Goal: Information Seeking & Learning: Learn about a topic

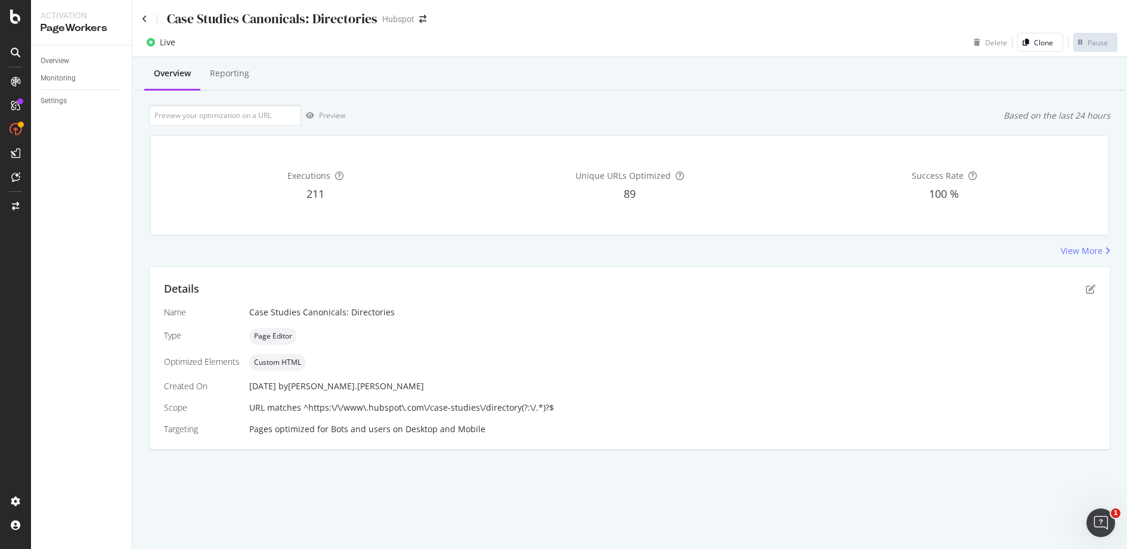
click at [586, 66] on div "Overview Reporting" at bounding box center [630, 74] width 990 height 32
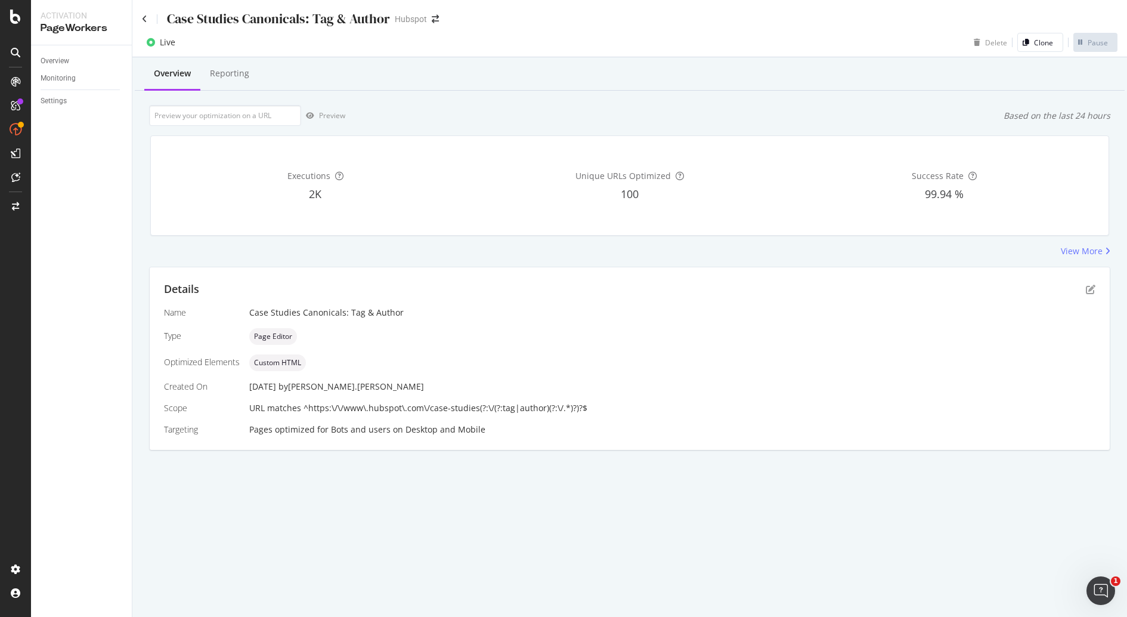
click at [413, 390] on div "03 Oct. 2025 by robert.salerno" at bounding box center [672, 386] width 846 height 12
click at [386, 425] on div "Bots and users" at bounding box center [361, 429] width 60 height 12
click at [243, 75] on div "Reporting" at bounding box center [229, 73] width 39 height 12
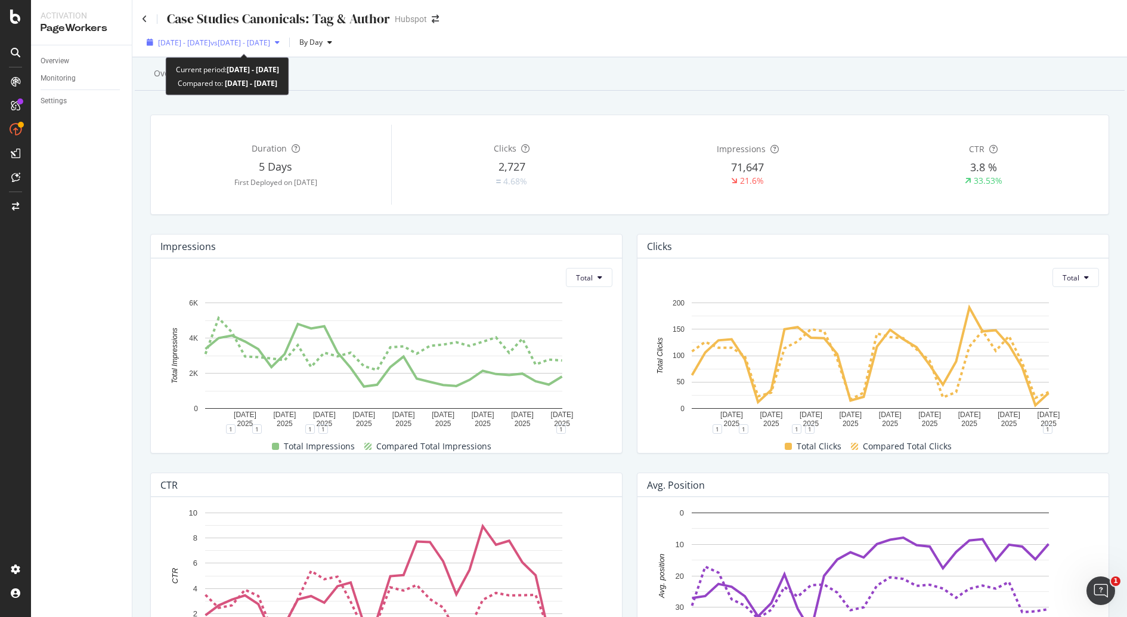
click at [284, 48] on div "2025 Sep. 1st - Sep. 28th vs 2025 Aug. 4th - Aug. 31st" at bounding box center [213, 42] width 143 height 18
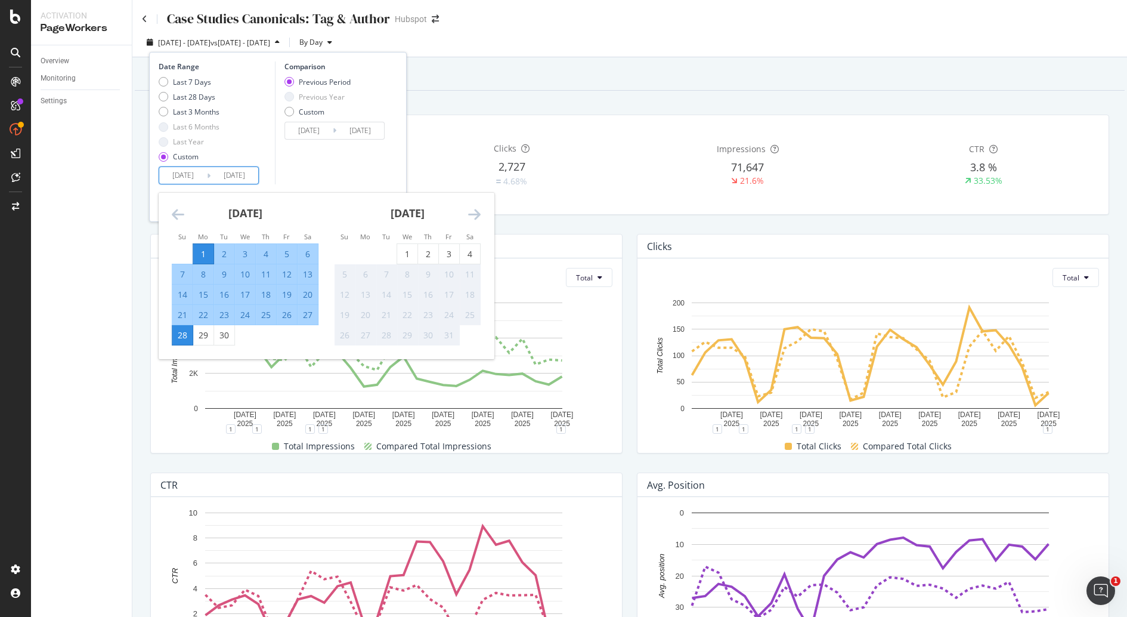
click at [169, 174] on input "2025/09/01" at bounding box center [183, 175] width 48 height 17
click at [446, 253] on div "3" at bounding box center [449, 254] width 20 height 12
type input "2025/10/03"
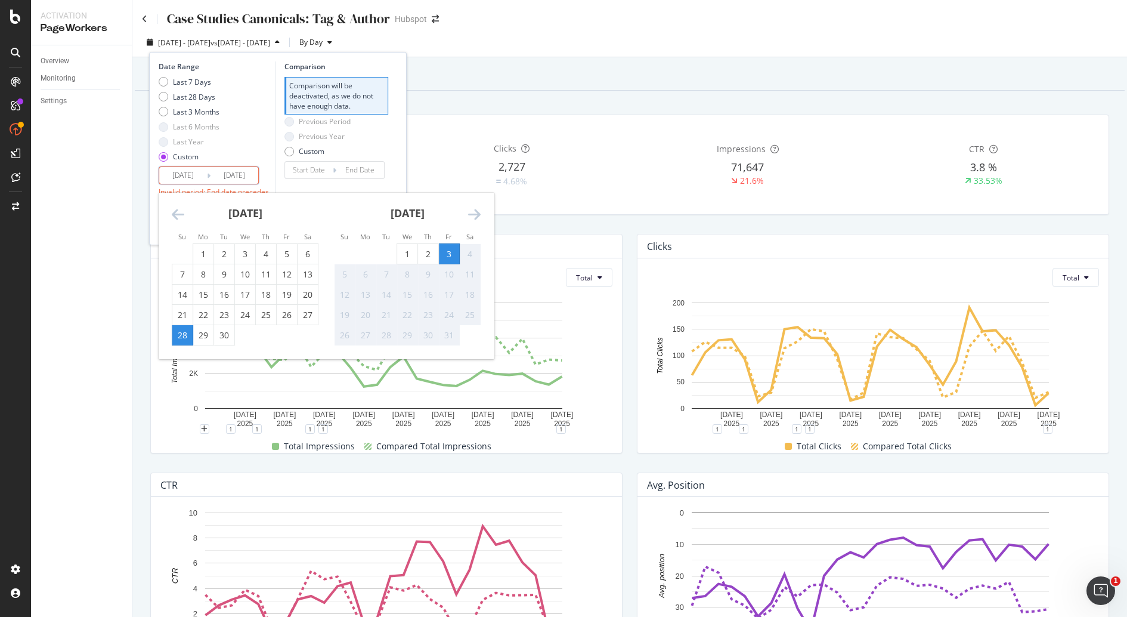
click at [463, 257] on div "4" at bounding box center [470, 254] width 20 height 12
type input "2025/10/04"
type input "2025/10/01"
type input "2025/10/02"
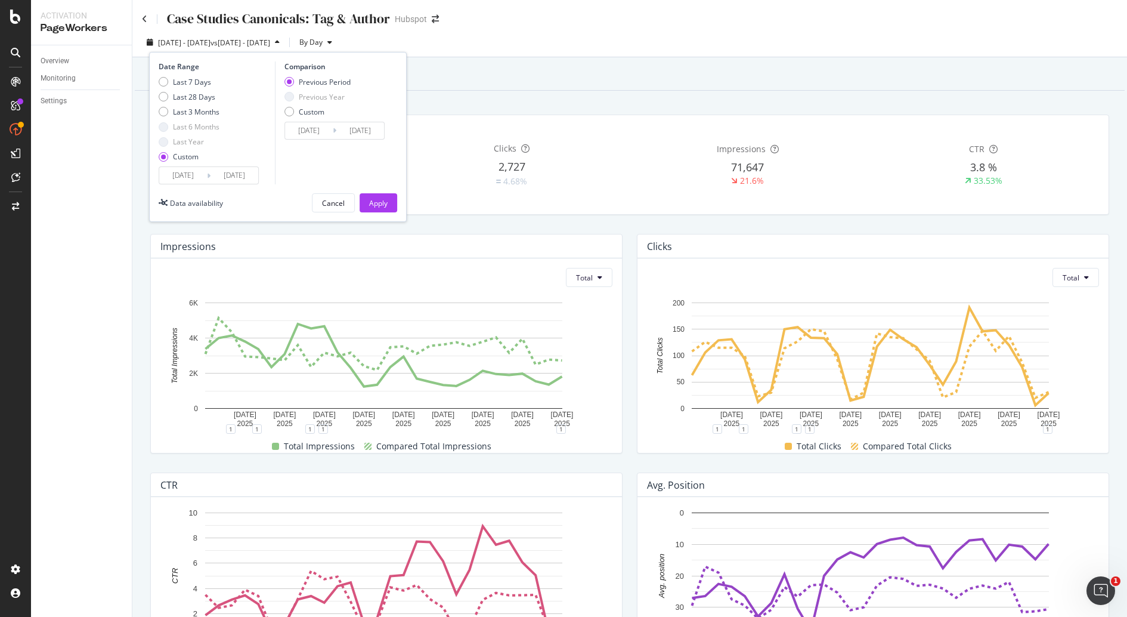
click at [184, 179] on input "2025/10/03" at bounding box center [183, 175] width 48 height 17
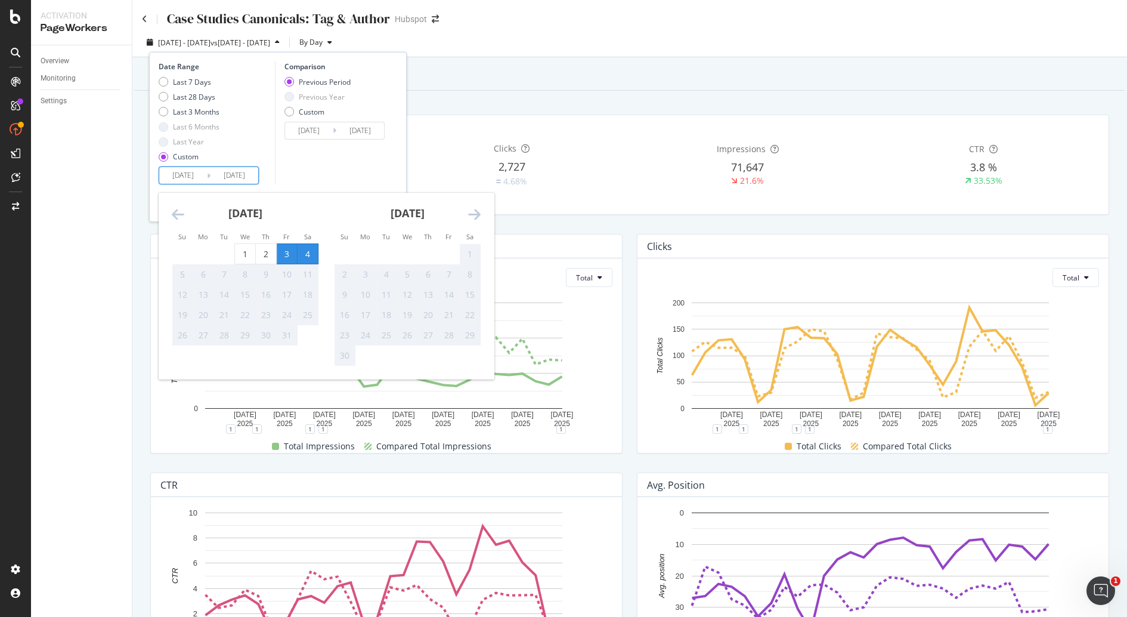
click at [332, 159] on div "Comparison Previous Period Previous Year Custom 2025/10/01 Navigate forward to …" at bounding box center [331, 122] width 113 height 123
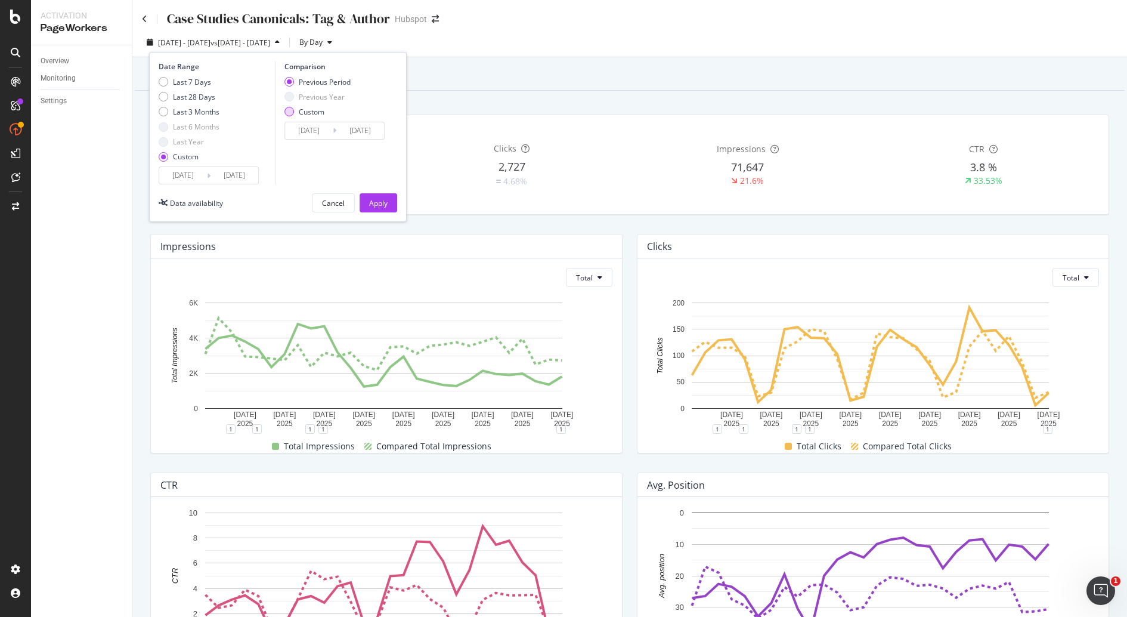
click at [302, 111] on div "Custom" at bounding box center [312, 112] width 26 height 10
click at [336, 82] on div "Previous Period" at bounding box center [325, 82] width 52 height 10
click at [388, 194] on button "Apply" at bounding box center [379, 202] width 38 height 19
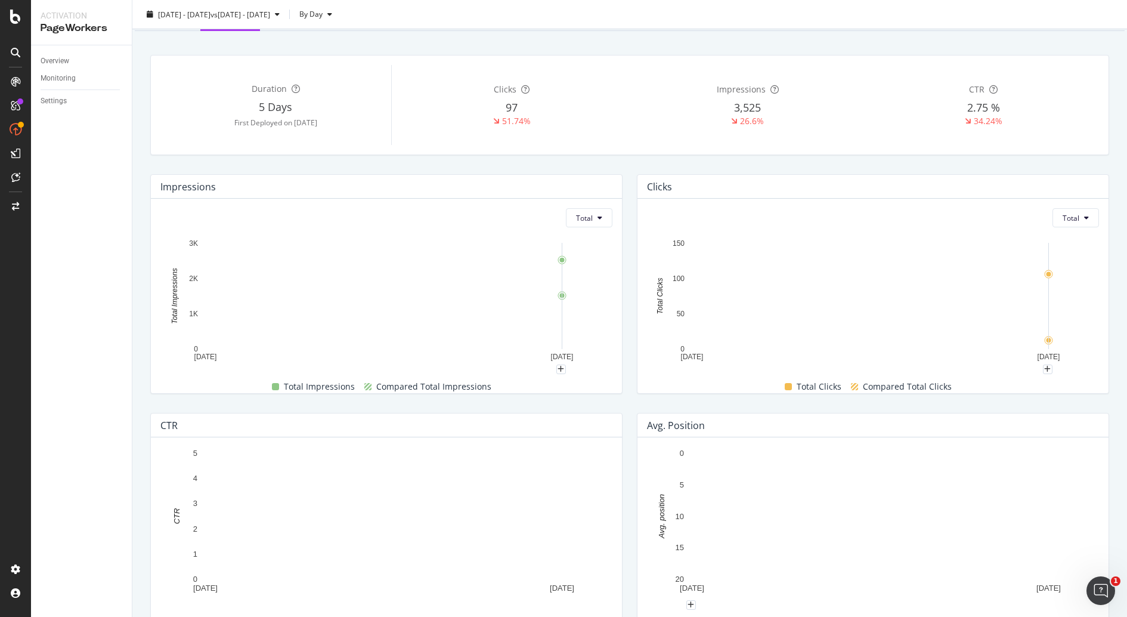
scroll to position [365, 0]
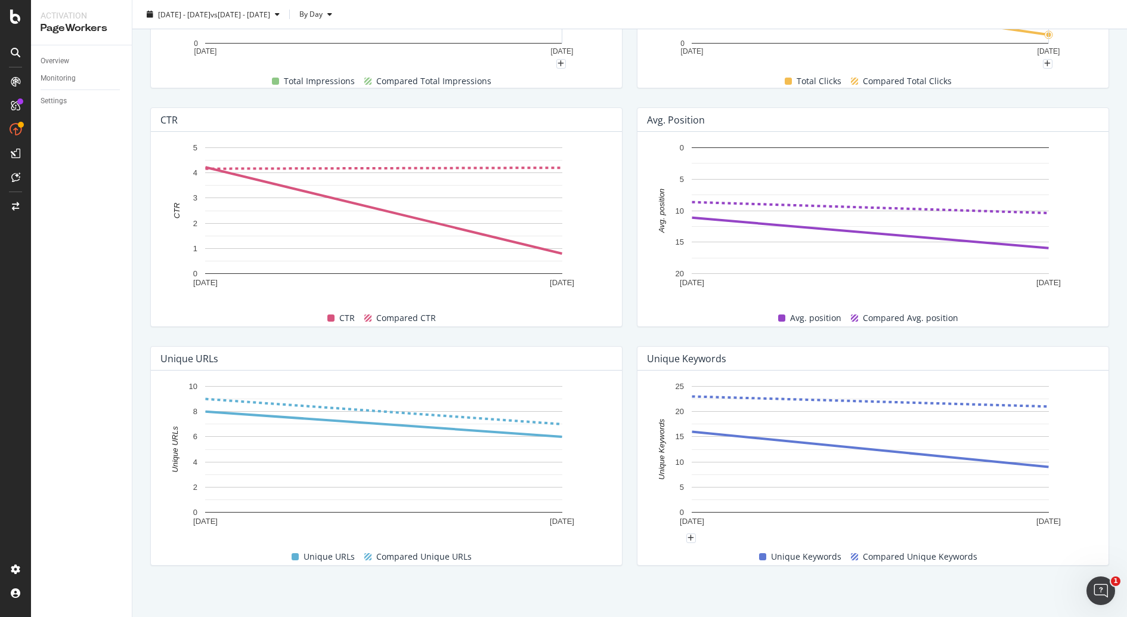
click at [743, 487] on rect "A chart." at bounding box center [870, 449] width 357 height 126
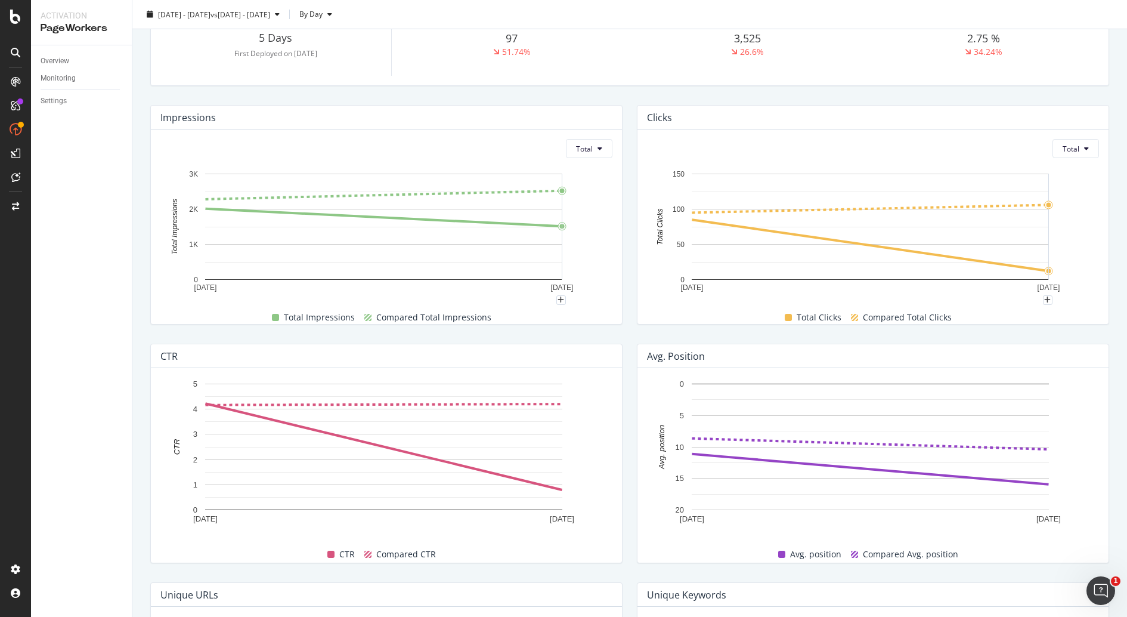
scroll to position [52, 0]
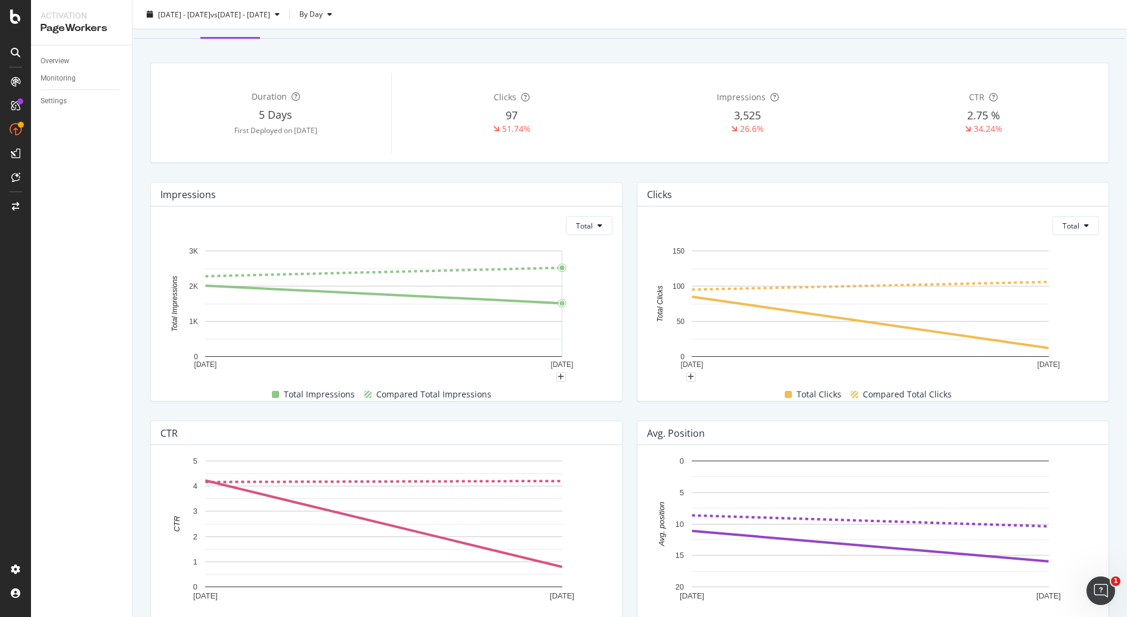
click at [841, 306] on rect "A chart." at bounding box center [870, 303] width 357 height 106
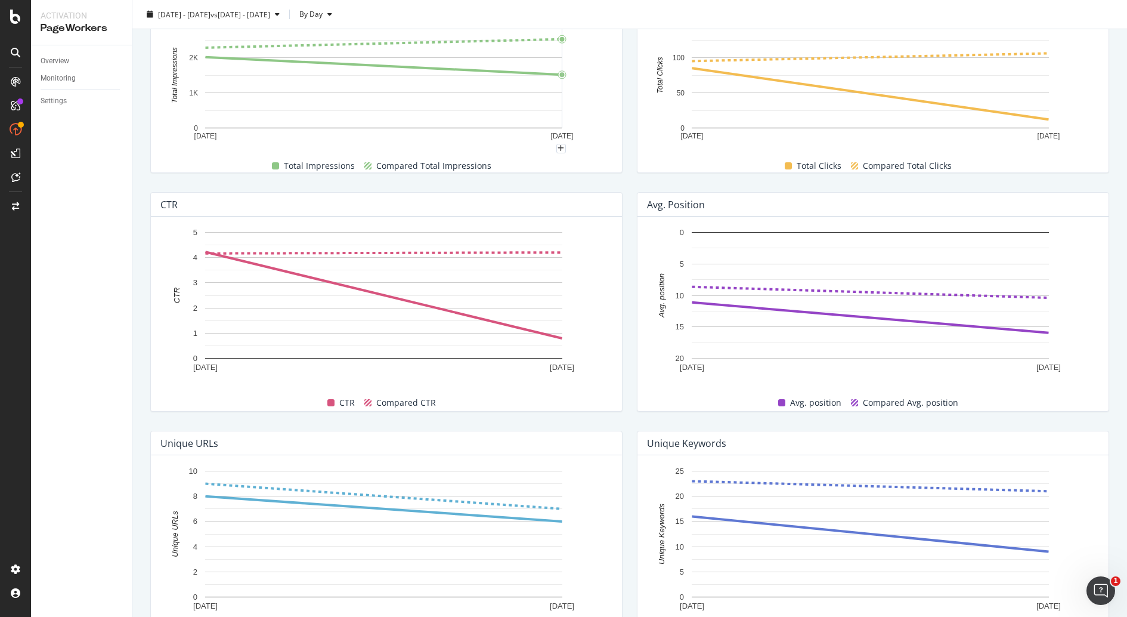
scroll to position [0, 0]
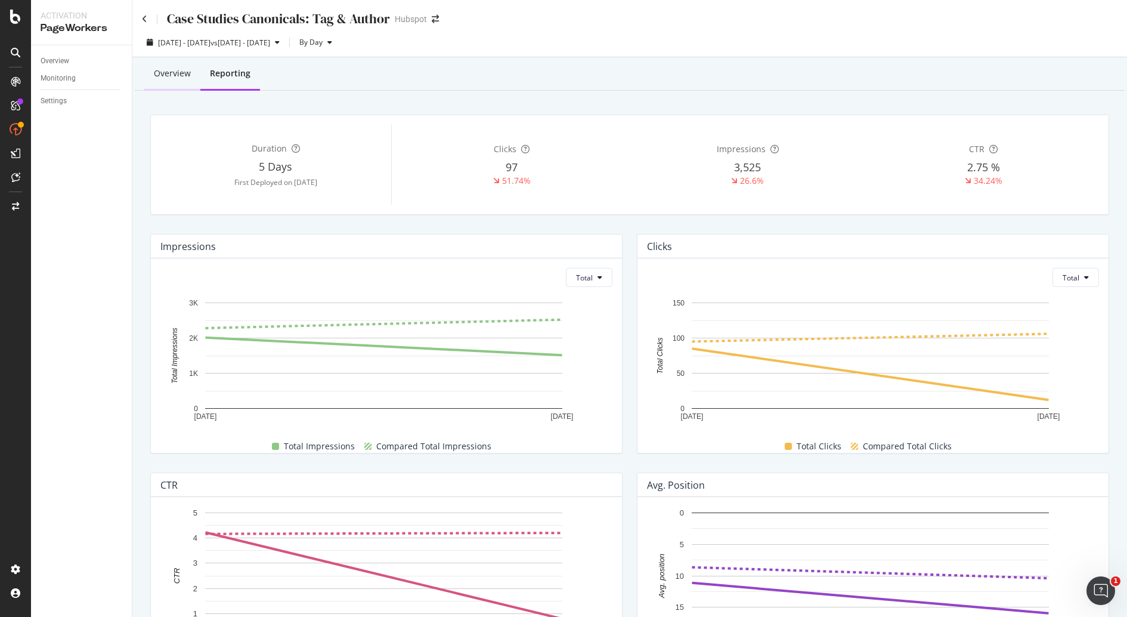
click at [159, 75] on div "Overview" at bounding box center [172, 73] width 37 height 12
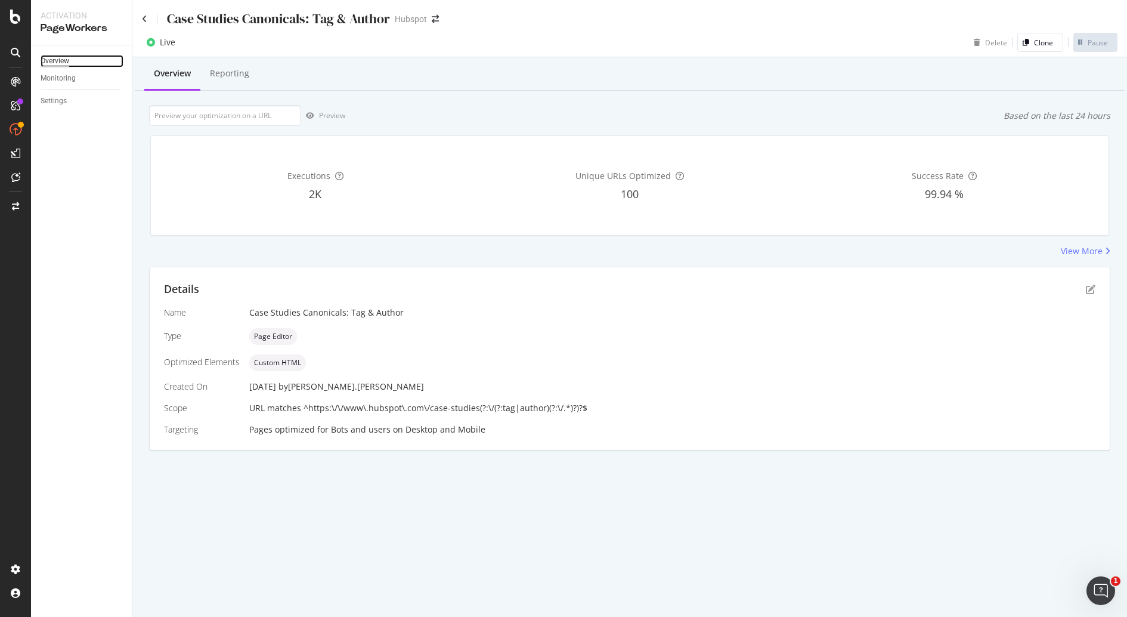
click at [58, 63] on div "Overview" at bounding box center [55, 61] width 29 height 13
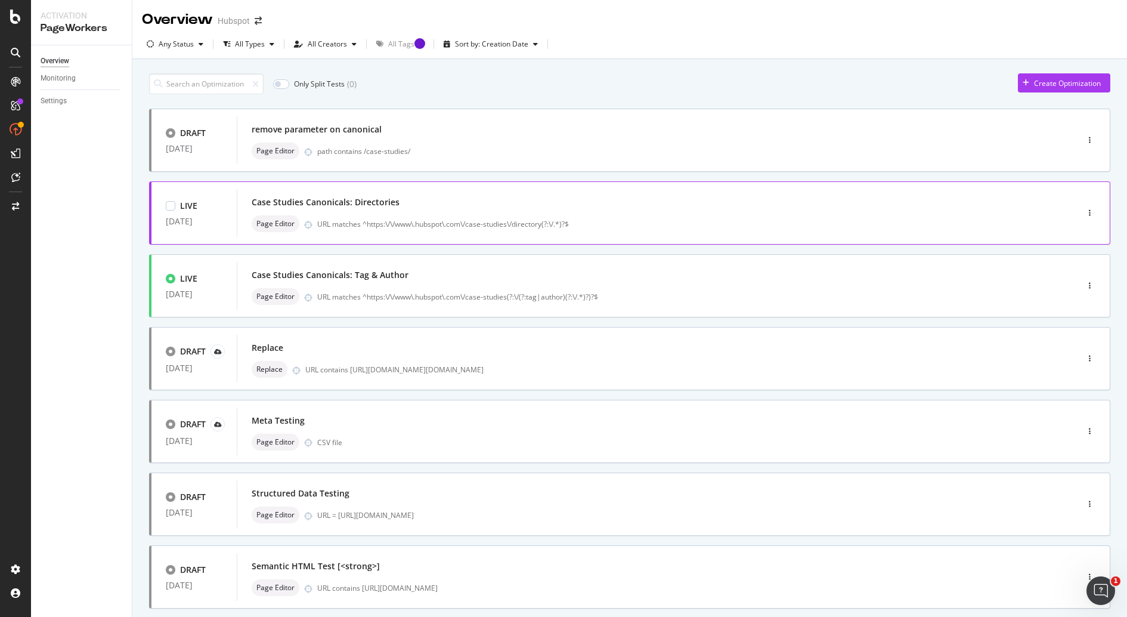
click at [442, 221] on div "URL matches ^https:\/\/www\.hubspot\.com\/case-studies\/directory(?:\/.*)?$" at bounding box center [672, 224] width 710 height 10
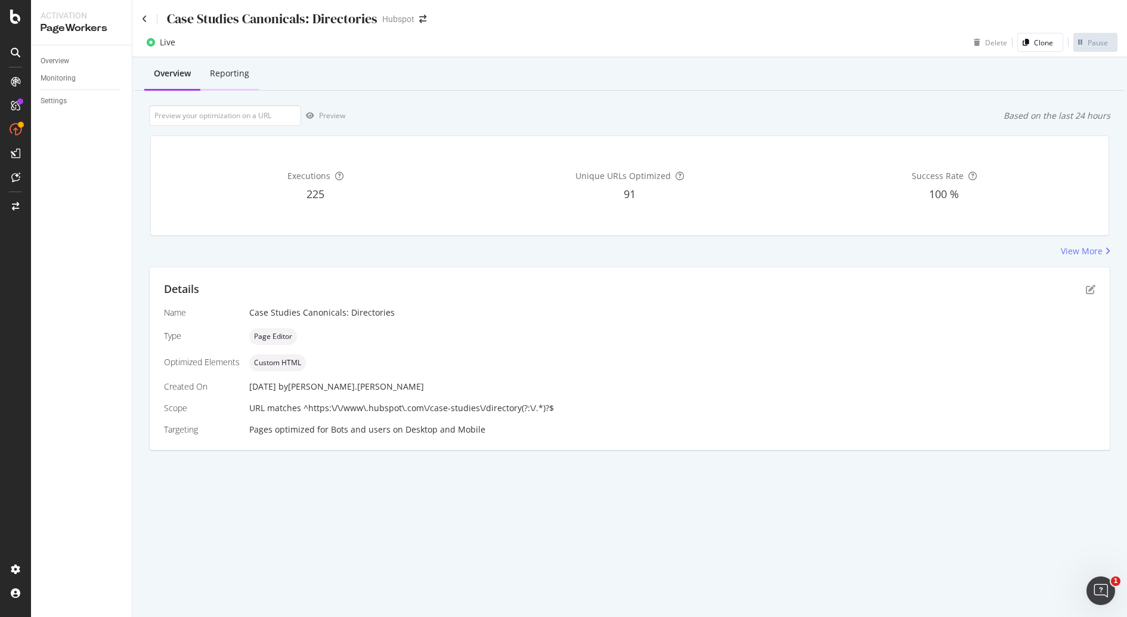
click at [235, 77] on div "Reporting" at bounding box center [229, 73] width 39 height 12
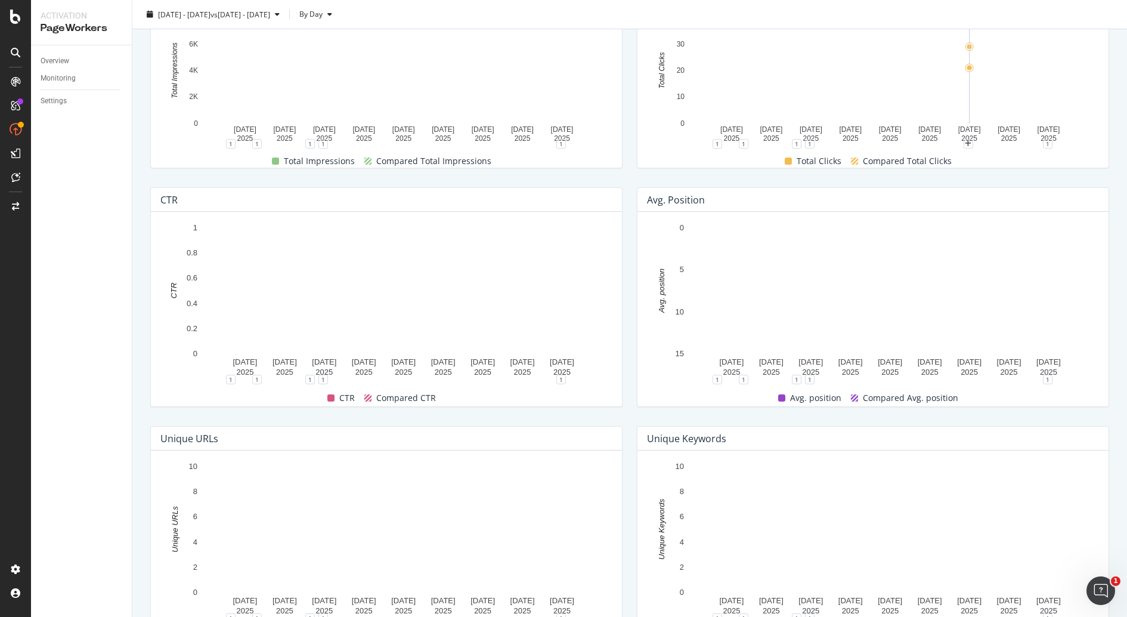
scroll to position [291, 0]
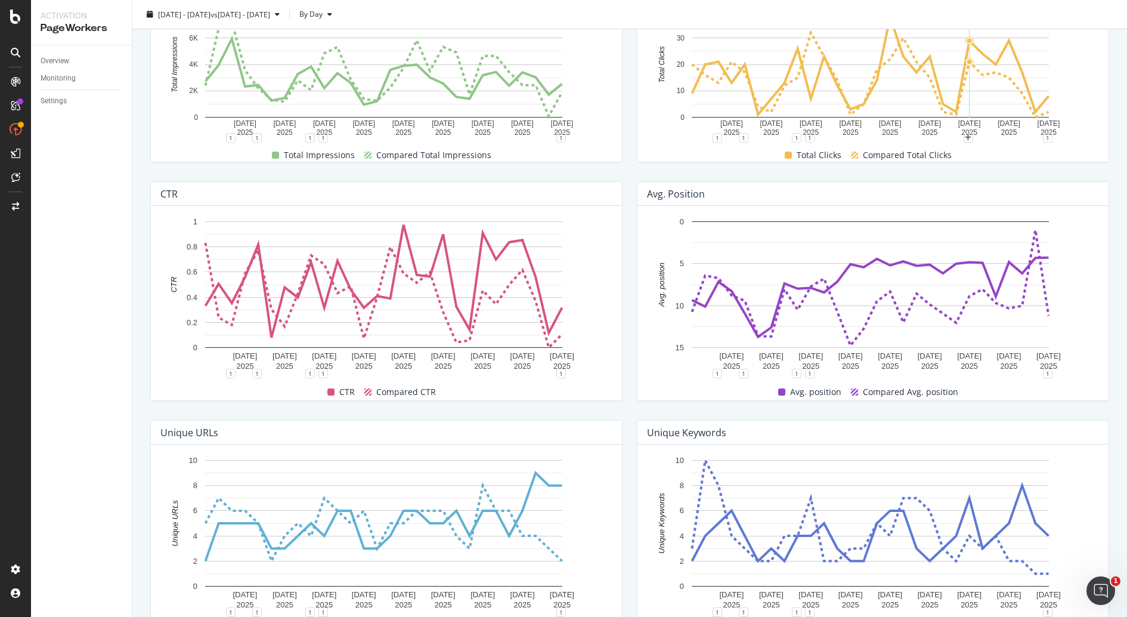
click at [900, 429] on div "Unique Keywords" at bounding box center [870, 432] width 446 height 12
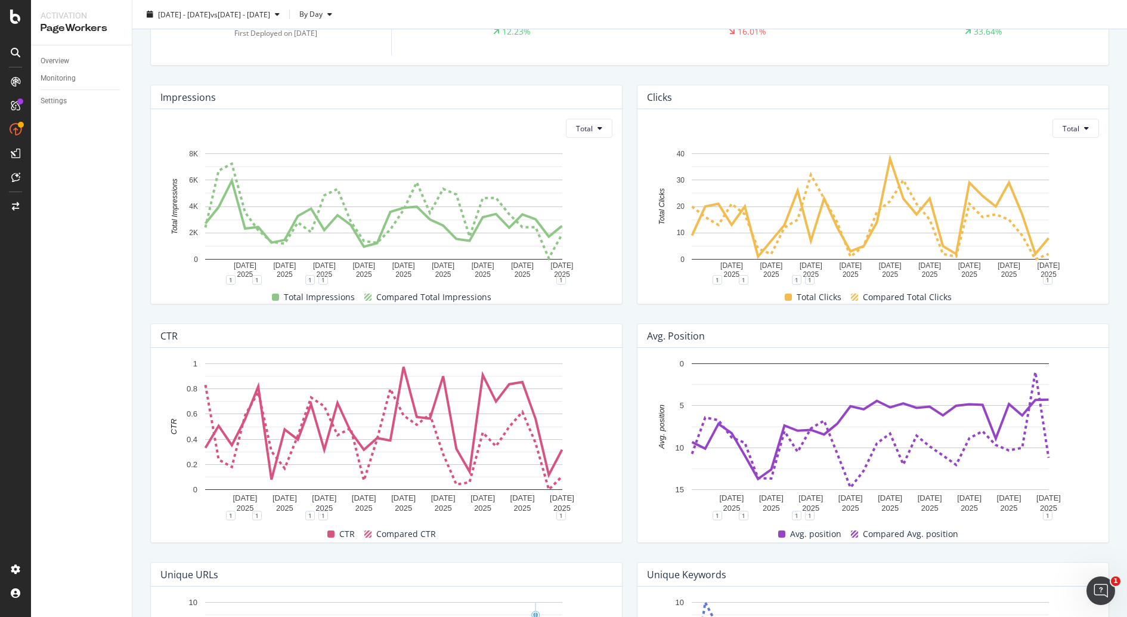
scroll to position [0, 0]
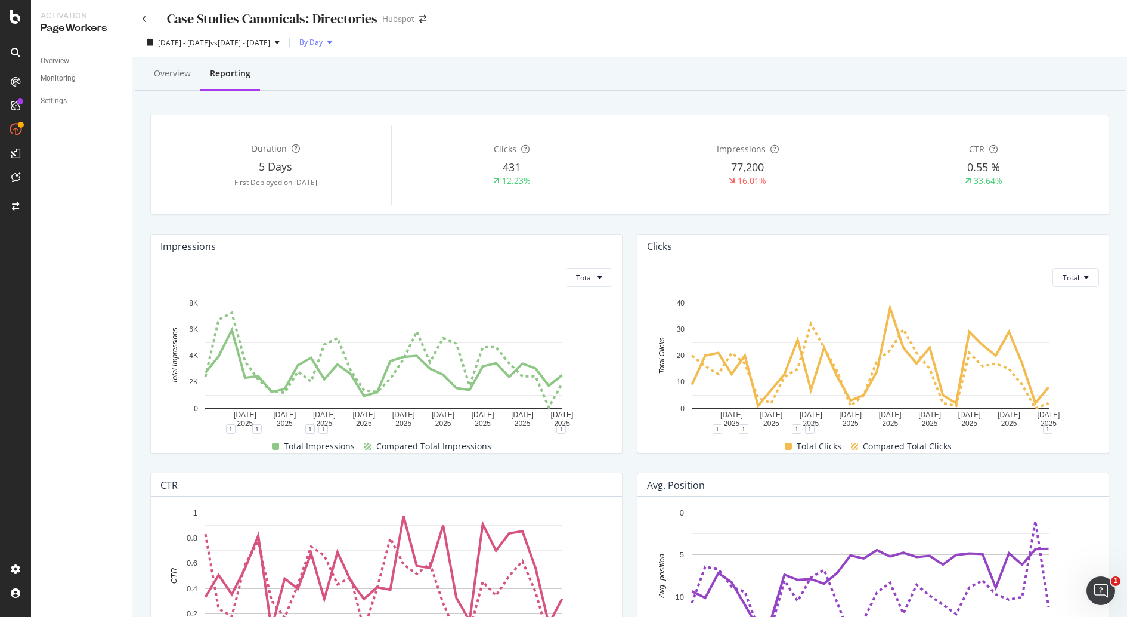
click at [323, 43] on span "By Day" at bounding box center [309, 42] width 28 height 10
click at [307, 120] on div "Duration 5 Days First Deployed on 2025 Oct. 2nd Clicks 431 12.23% Impressions 7…" at bounding box center [630, 164] width 958 height 99
click at [270, 47] on span "vs 2025 Aug. 4th - Aug. 31st" at bounding box center [240, 43] width 60 height 10
click at [651, 96] on div "Overview Reporting Duration 5 Days First Deployed on 2025 Oct. 2nd Clicks 431 1…" at bounding box center [629, 519] width 995 height 924
click at [55, 99] on div "Settings" at bounding box center [54, 101] width 26 height 13
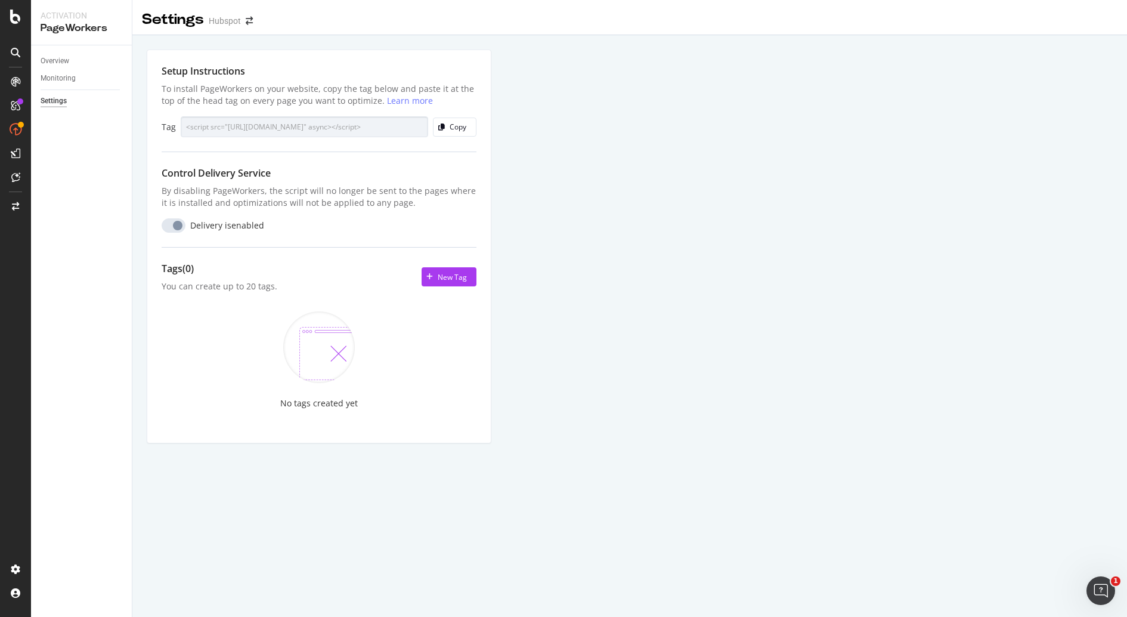
click at [664, 325] on div "Setup Instructions To install PageWorkers on your website, copy the tag below a…" at bounding box center [629, 260] width 995 height 450
click at [72, 55] on link "Overview" at bounding box center [82, 61] width 83 height 13
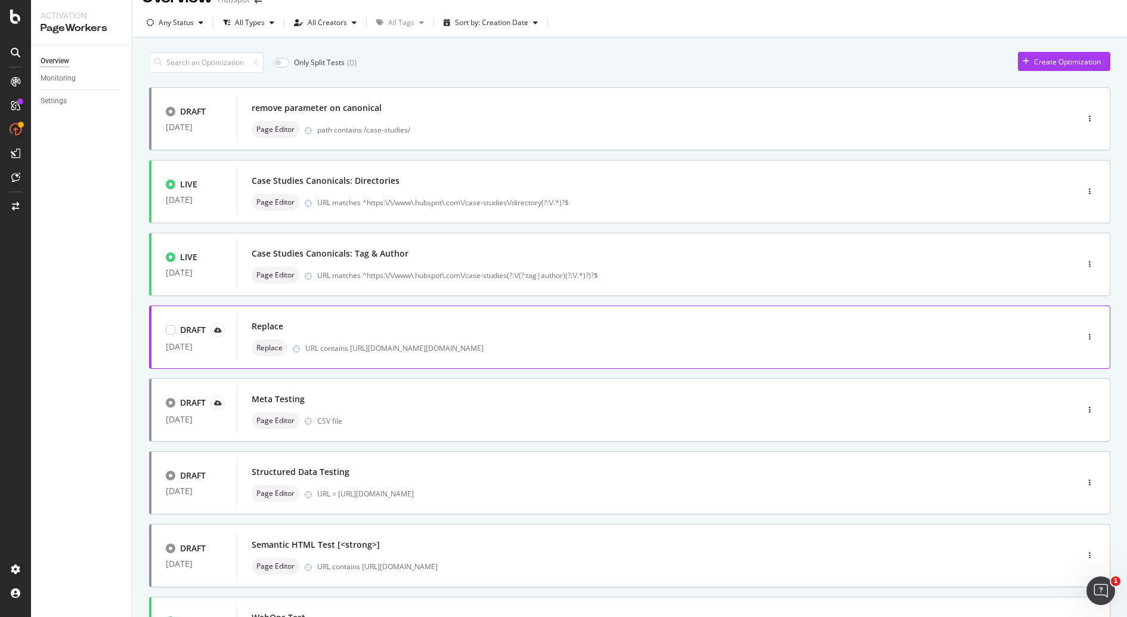
scroll to position [24, 0]
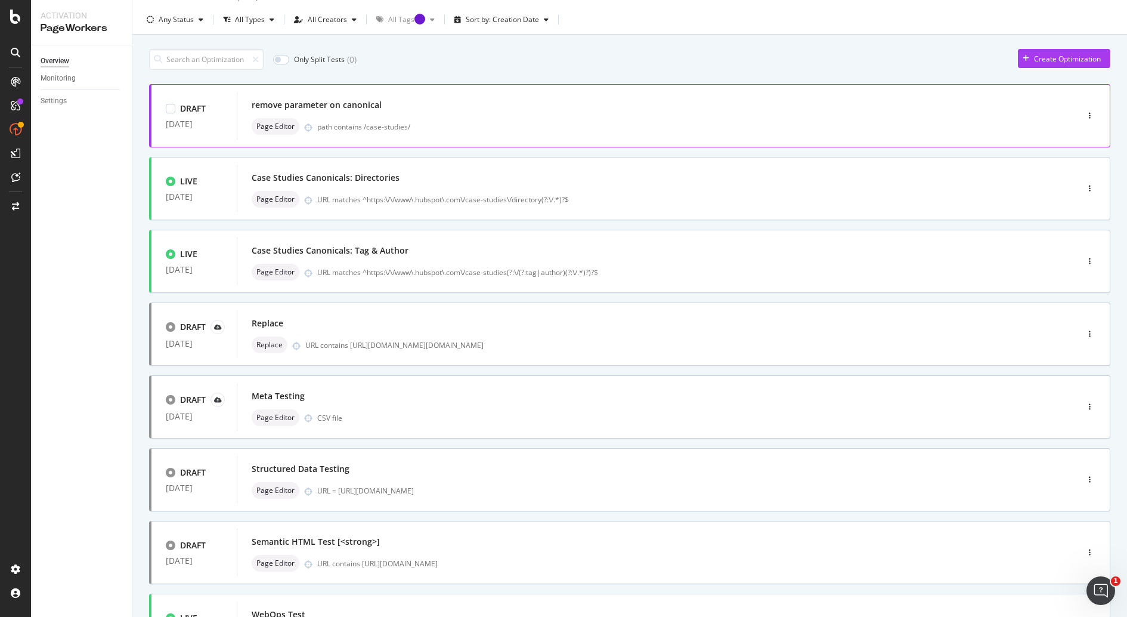
click at [547, 119] on div "Page Editor path contains /case-studies/" at bounding box center [639, 126] width 775 height 17
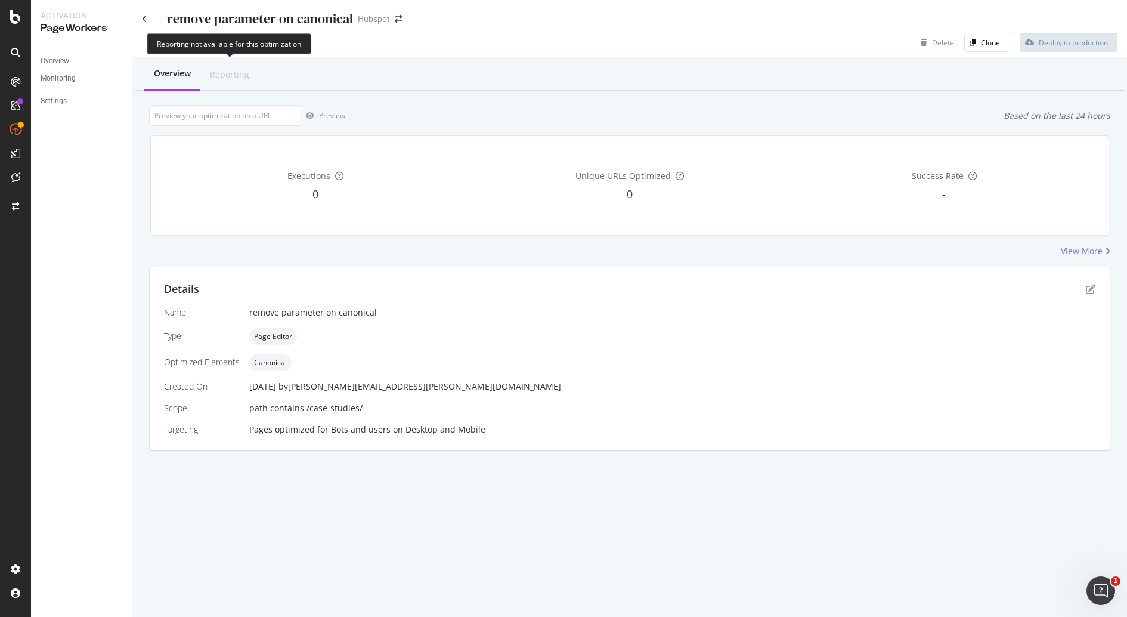
click at [215, 82] on div "Reporting" at bounding box center [229, 74] width 58 height 31
click at [228, 78] on div "Reporting" at bounding box center [229, 75] width 39 height 12
click at [145, 18] on icon at bounding box center [144, 19] width 5 height 8
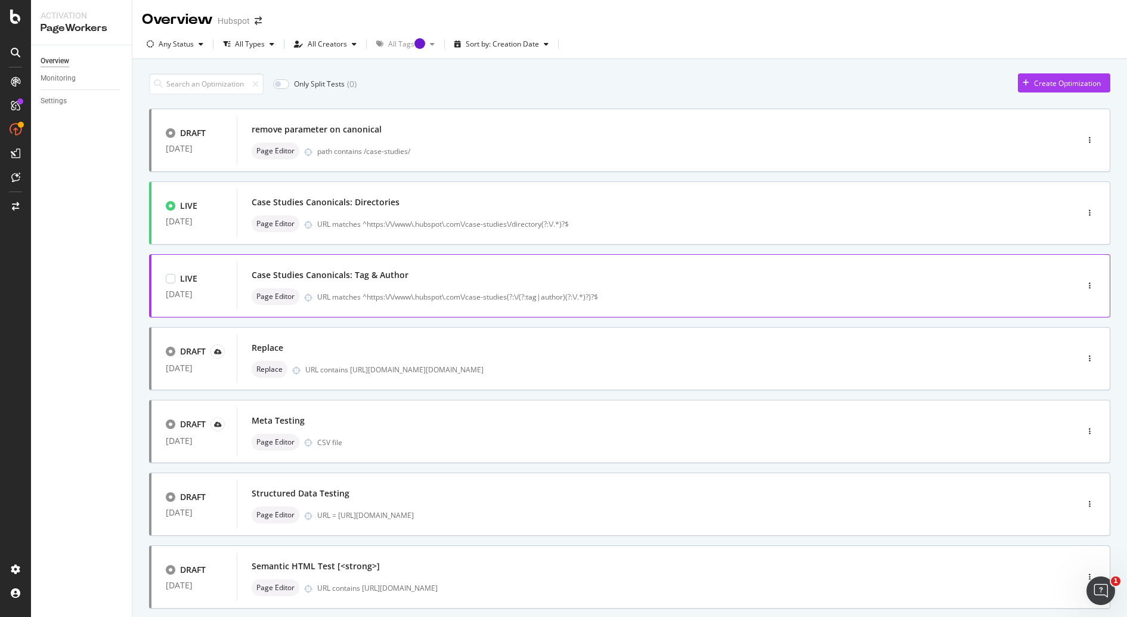
click at [652, 295] on div "URL matches ^https:\/\/www\.hubspot\.com\/case-studies(?:\/(?:tag|author)(?:\/.…" at bounding box center [672, 297] width 710 height 10
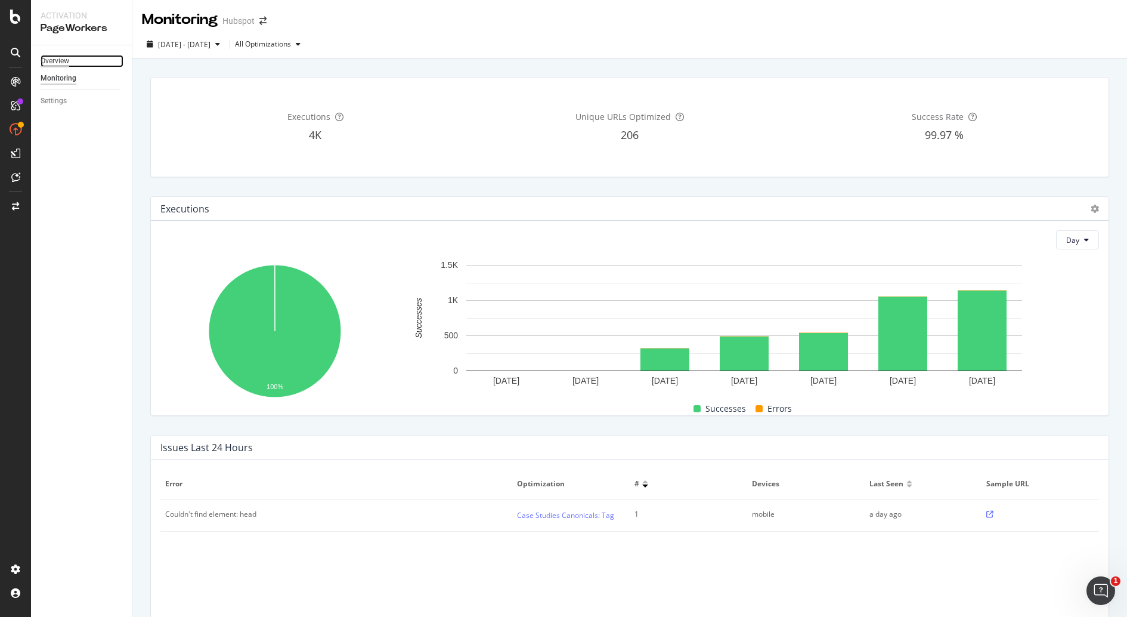
click at [60, 61] on div "Overview" at bounding box center [55, 61] width 29 height 13
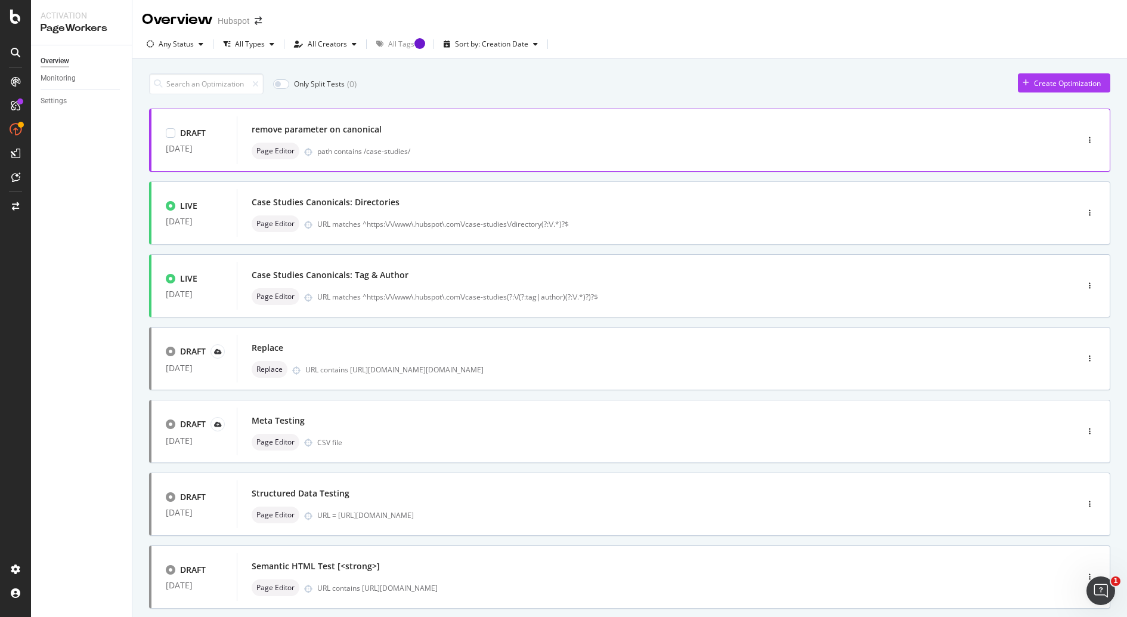
click at [620, 165] on div "DRAFT 07 Oct. 2025 remove parameter on canonical Page Editor path contains /cas…" at bounding box center [629, 140] width 961 height 63
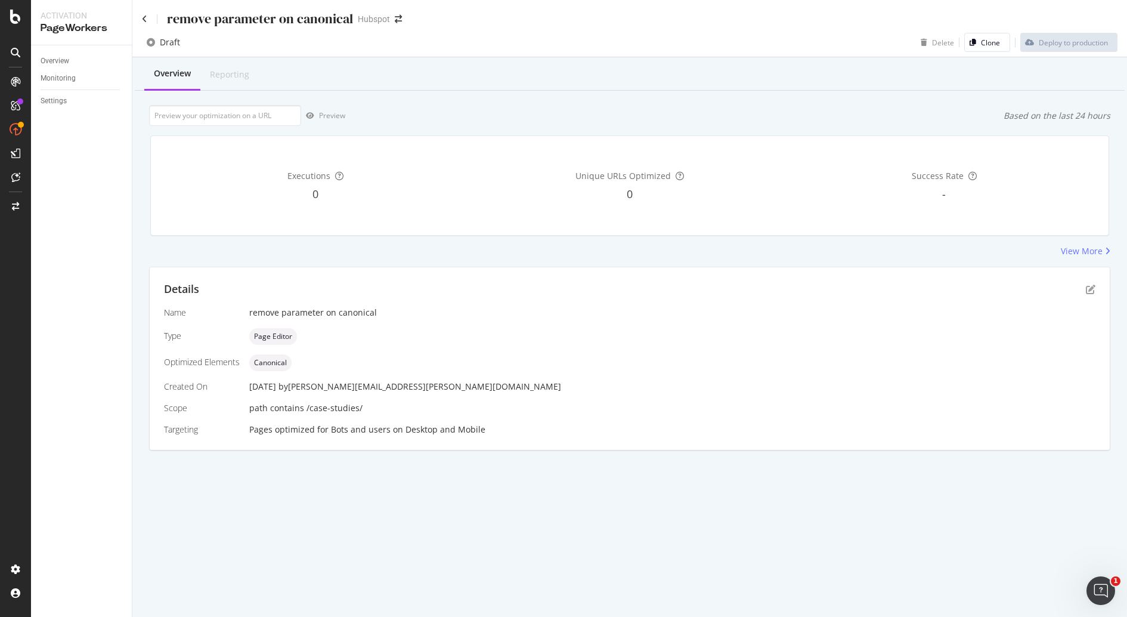
click at [647, 301] on div "Details Name remove parameter on canonical Type Page Editor Optimized Elements …" at bounding box center [630, 358] width 960 height 182
click at [58, 547] on div "Overview Monitoring Settings" at bounding box center [81, 330] width 101 height 571
click at [74, 503] on div "Overview Monitoring Settings" at bounding box center [81, 330] width 101 height 571
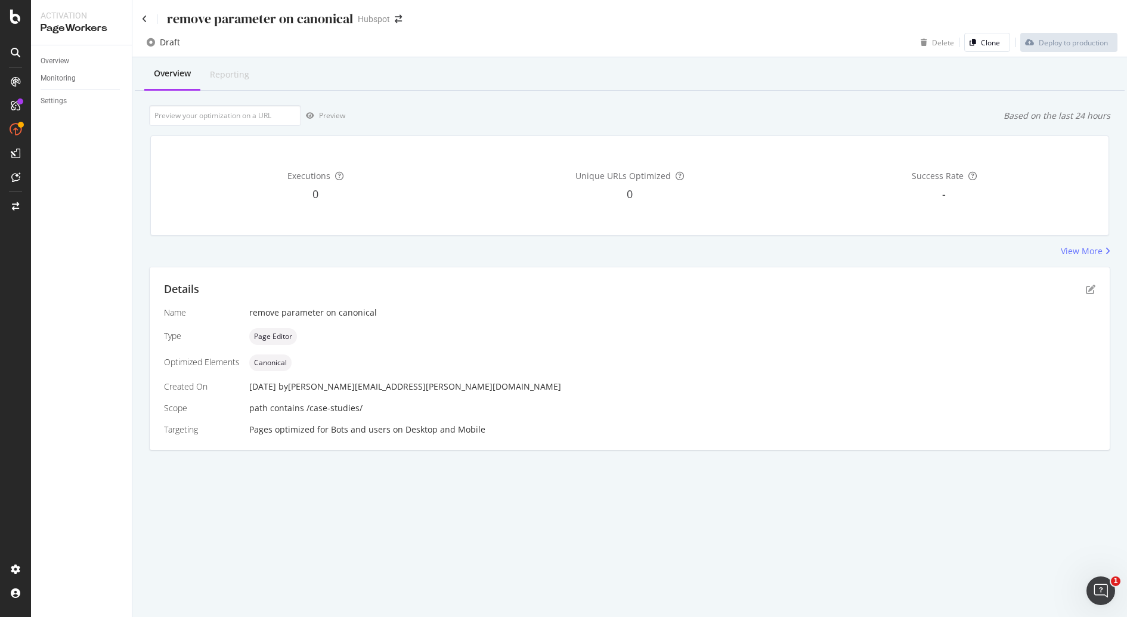
click at [838, 69] on div "Overview Reporting" at bounding box center [630, 74] width 990 height 32
click at [442, 271] on div "Details Name remove parameter on canonical Type Page Editor Optimized Elements …" at bounding box center [630, 358] width 960 height 182
click at [100, 349] on div "Overview Monitoring Settings" at bounding box center [81, 330] width 101 height 571
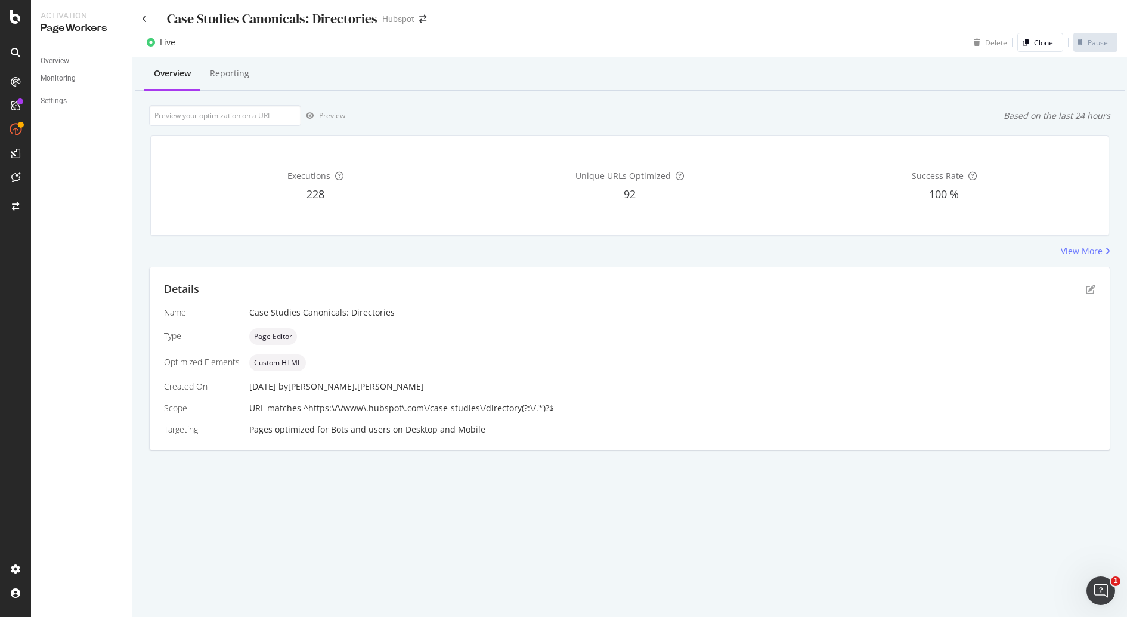
click at [538, 411] on span "URL matches ^https:\/\/www\.hubspot\.com\/case-studies\/directory(?:\/.*)?$" at bounding box center [401, 407] width 305 height 11
click at [220, 81] on div "Reporting" at bounding box center [229, 74] width 58 height 33
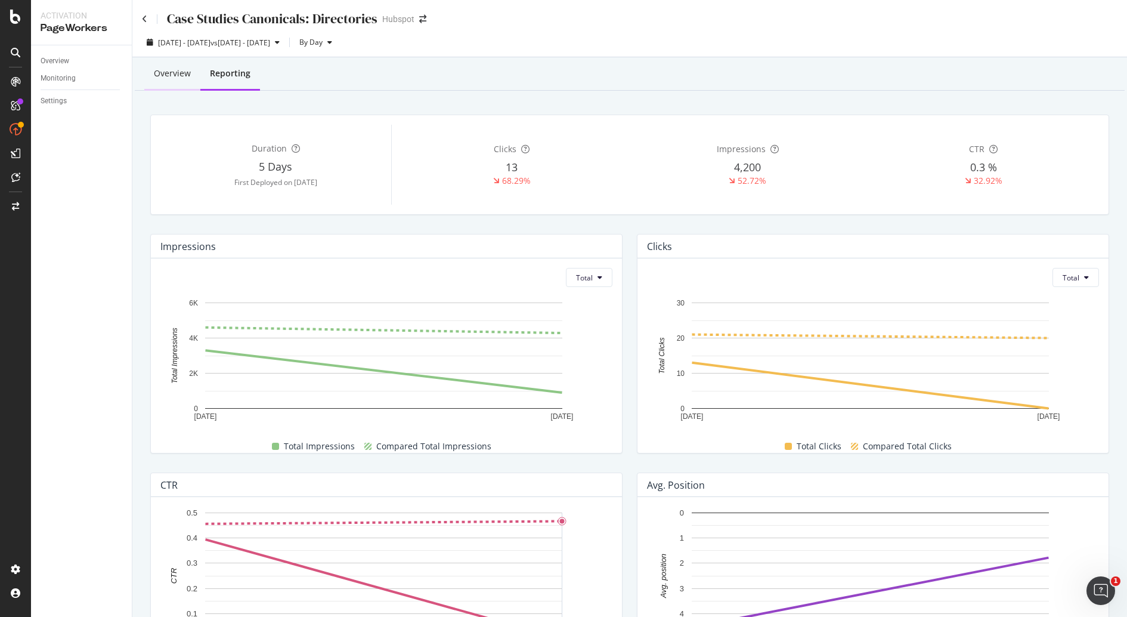
click at [183, 73] on div "Overview" at bounding box center [172, 73] width 37 height 12
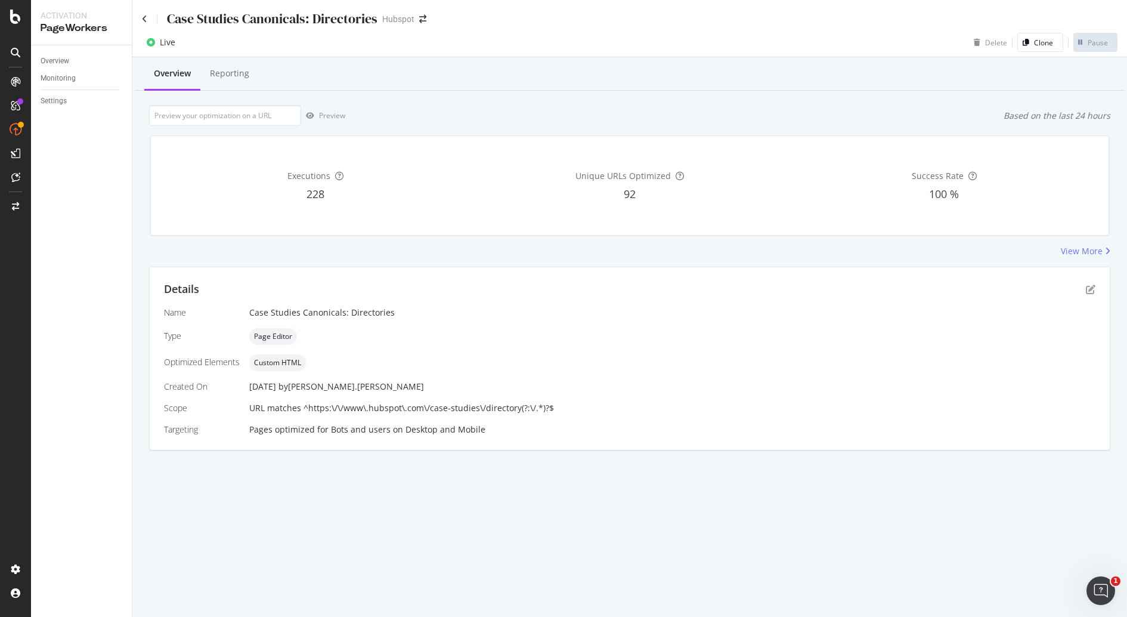
click at [460, 417] on div "Name Case Studies Canonicals: Directories Type Page Editor Optimized Elements C…" at bounding box center [629, 370] width 931 height 129
click at [1094, 286] on icon "pen-to-square" at bounding box center [1091, 289] width 10 height 10
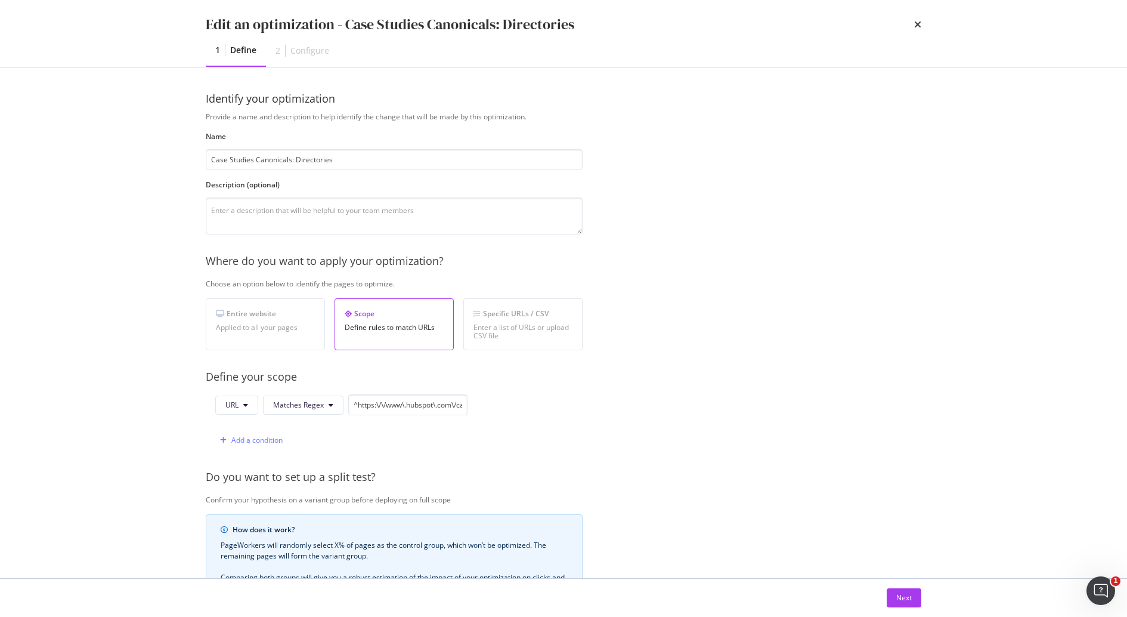
click at [317, 51] on div "Configure" at bounding box center [309, 51] width 39 height 12
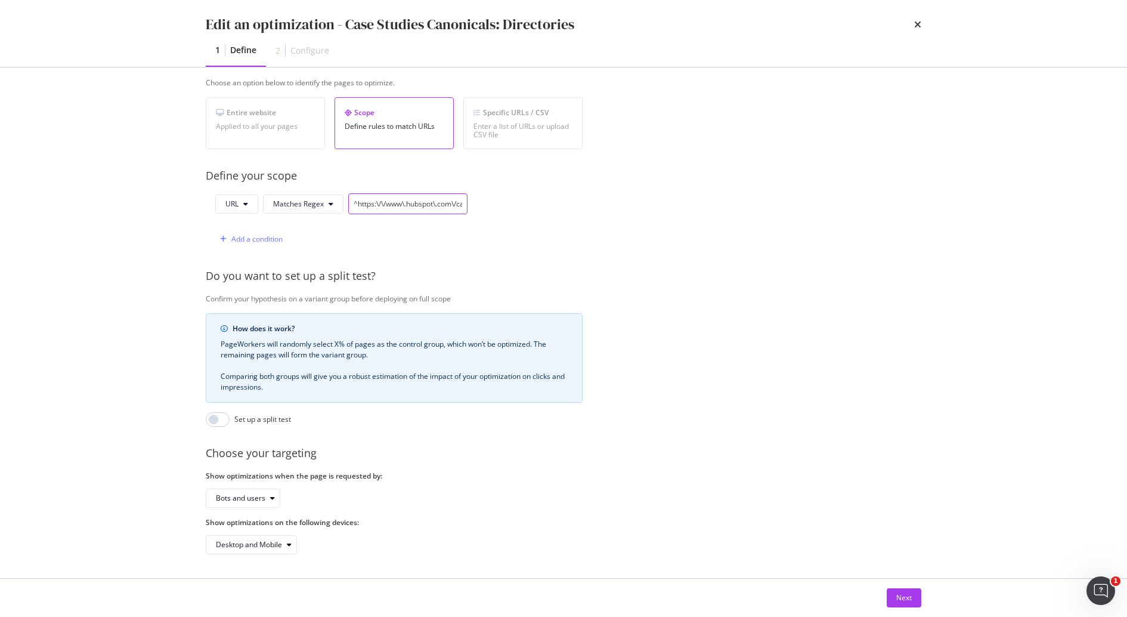
scroll to position [0, 101]
drag, startPoint x: 355, startPoint y: 185, endPoint x: 817, endPoint y: 201, distance: 462.4
click at [817, 201] on div "Provide a name and description to help identify the change that will be made by…" at bounding box center [564, 232] width 716 height 643
click at [1050, 305] on div "Edit an optimization - Case Studies Canonicals: Directories 1 Define 2 Configur…" at bounding box center [563, 308] width 1127 height 617
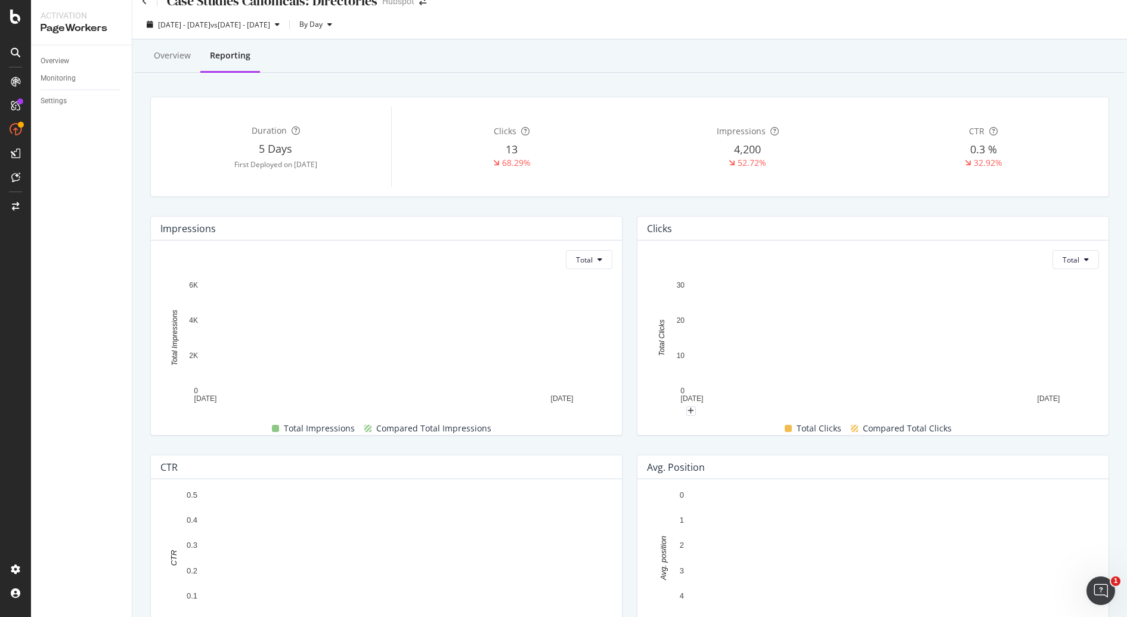
scroll to position [19, 0]
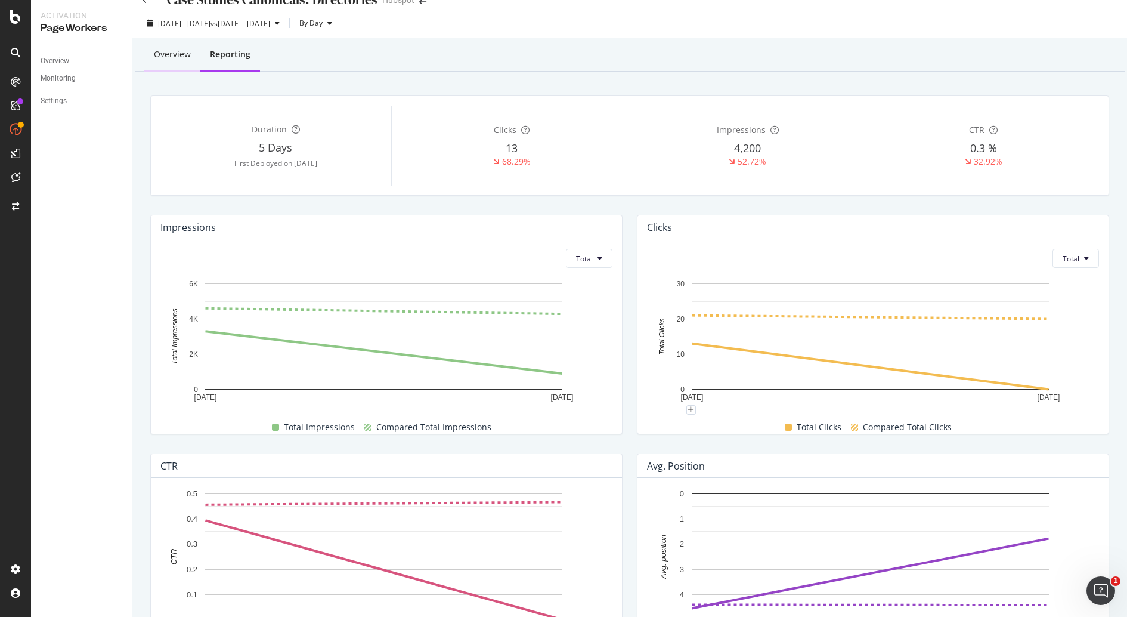
click at [173, 55] on div "Overview" at bounding box center [172, 54] width 37 height 12
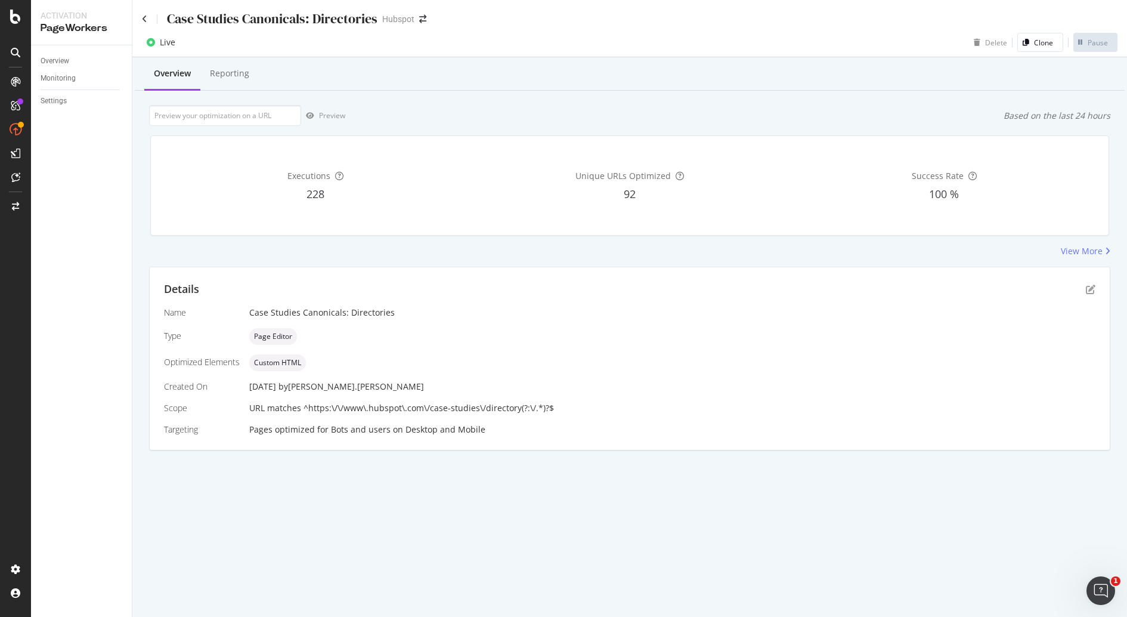
click at [906, 517] on div "Case Studies Canonicals: Directories Hubspot Live Delete Clone Pause Overview R…" at bounding box center [629, 308] width 995 height 617
click at [810, 83] on div "Overview Reporting" at bounding box center [630, 74] width 990 height 32
